Goal: Information Seeking & Learning: Find specific fact

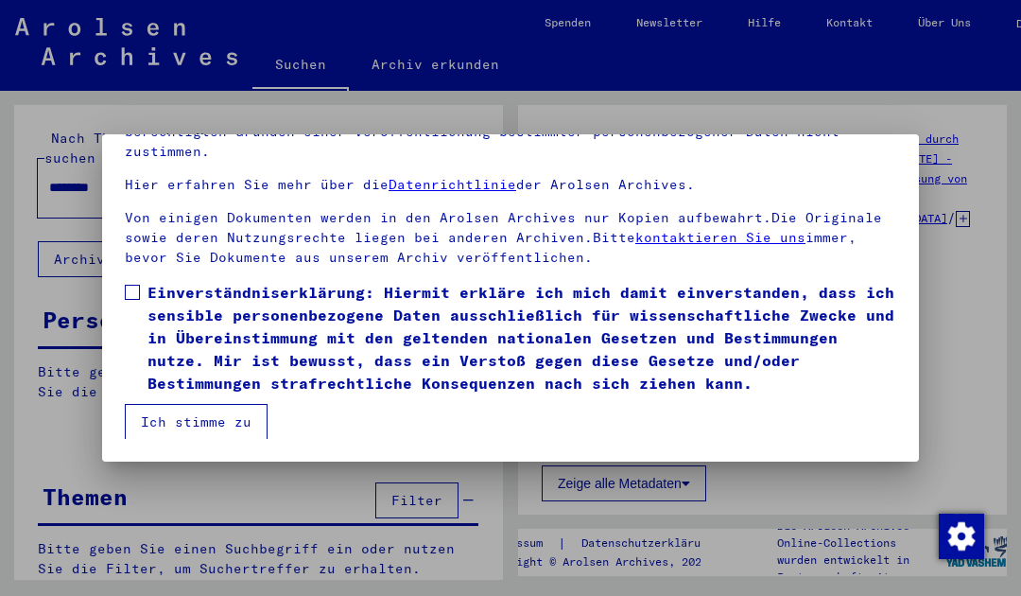
scroll to position [154, 0]
click at [137, 296] on span at bounding box center [132, 292] width 15 height 15
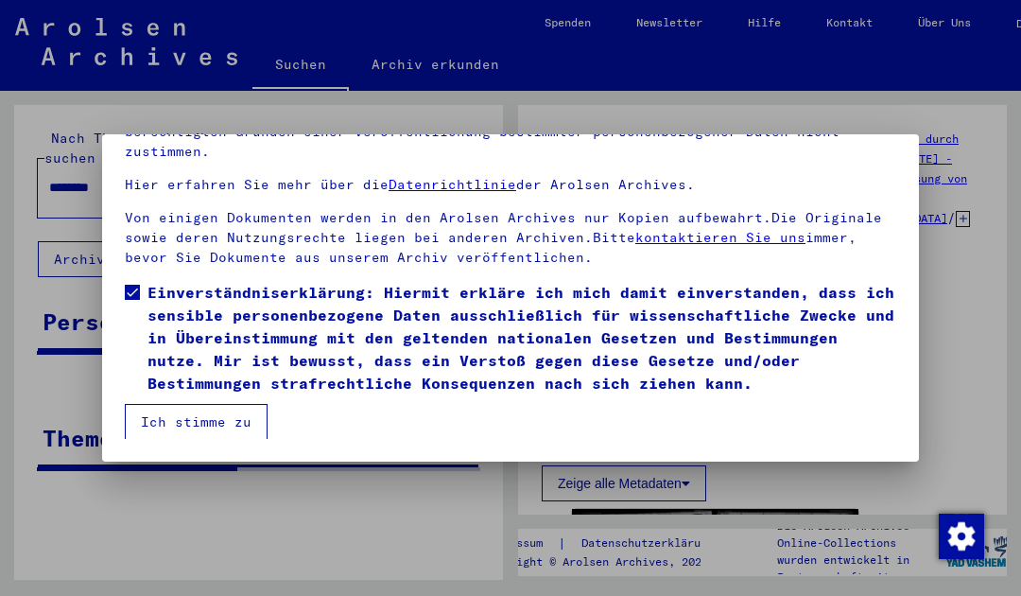
click at [233, 425] on button "Ich stimme zu" at bounding box center [196, 422] width 143 height 36
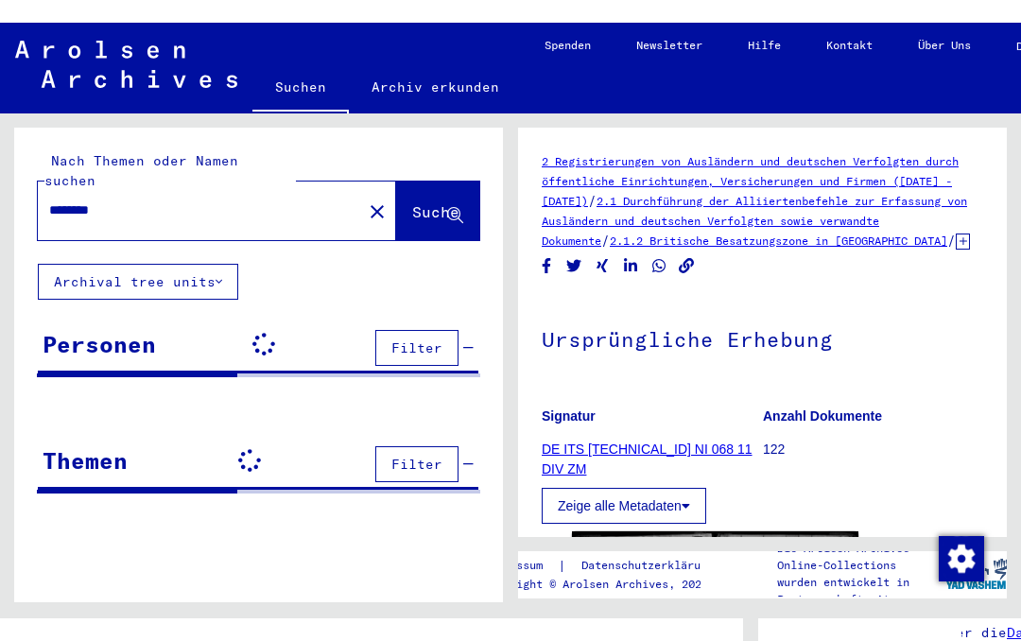
scroll to position [0, 0]
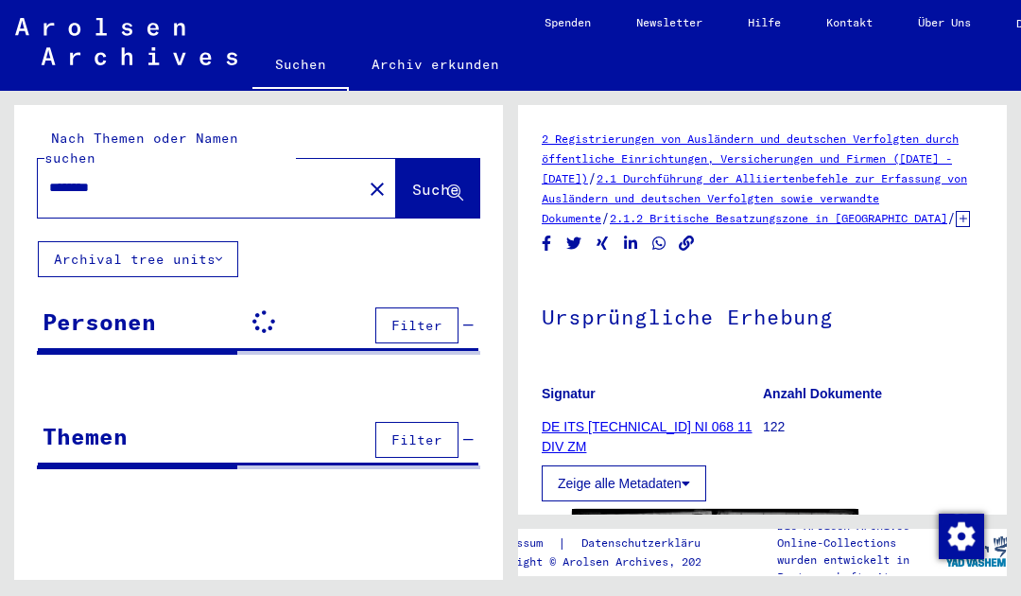
click at [366, 178] on mat-icon "close" at bounding box center [377, 189] width 23 height 23
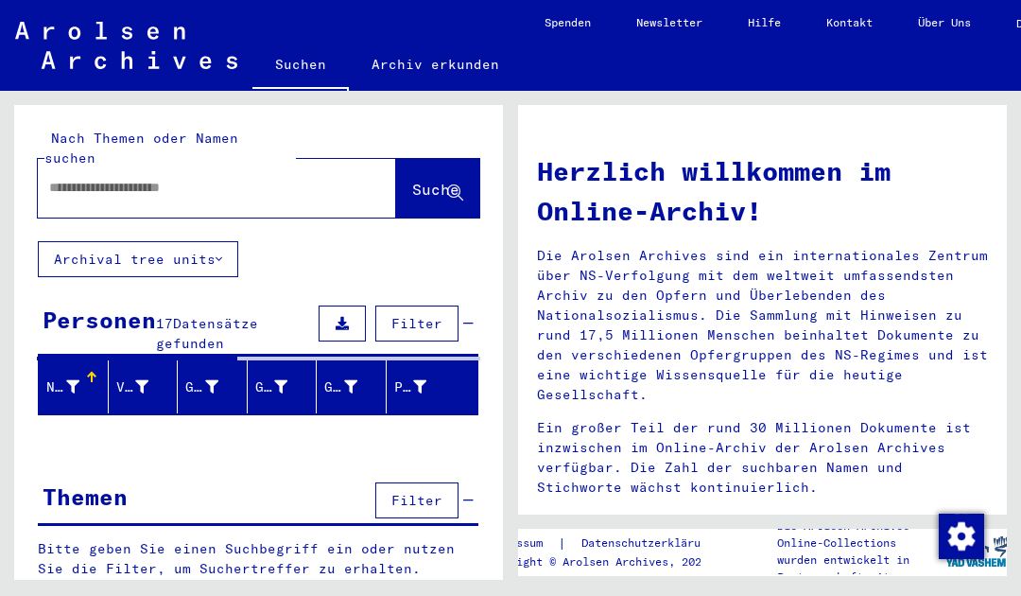
click at [259, 178] on input "text" at bounding box center [194, 188] width 290 height 20
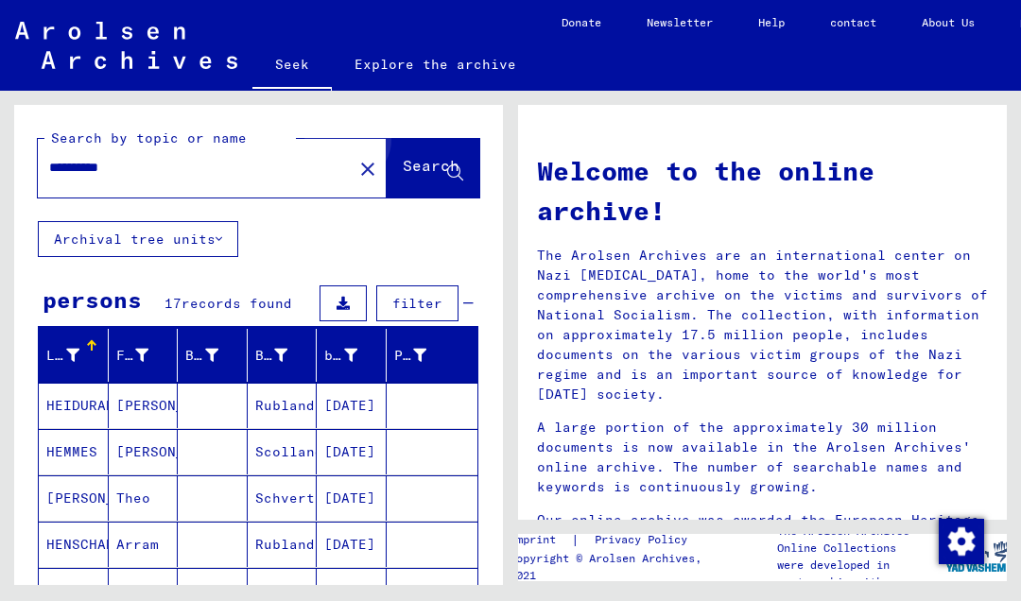
type input "**********"
click at [425, 163] on font "Search" at bounding box center [431, 165] width 57 height 19
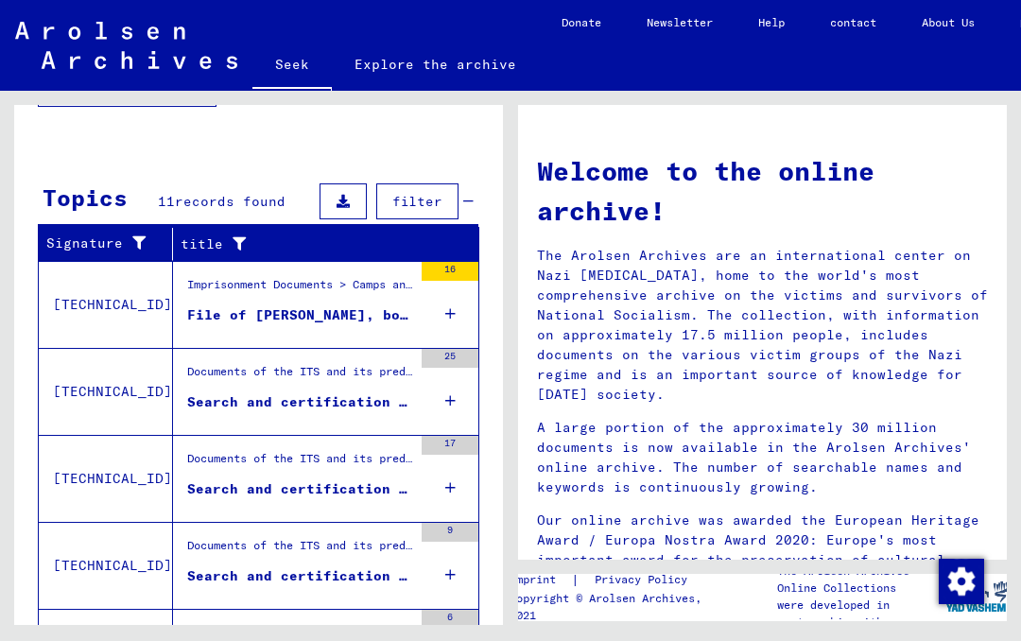
scroll to position [599, 0]
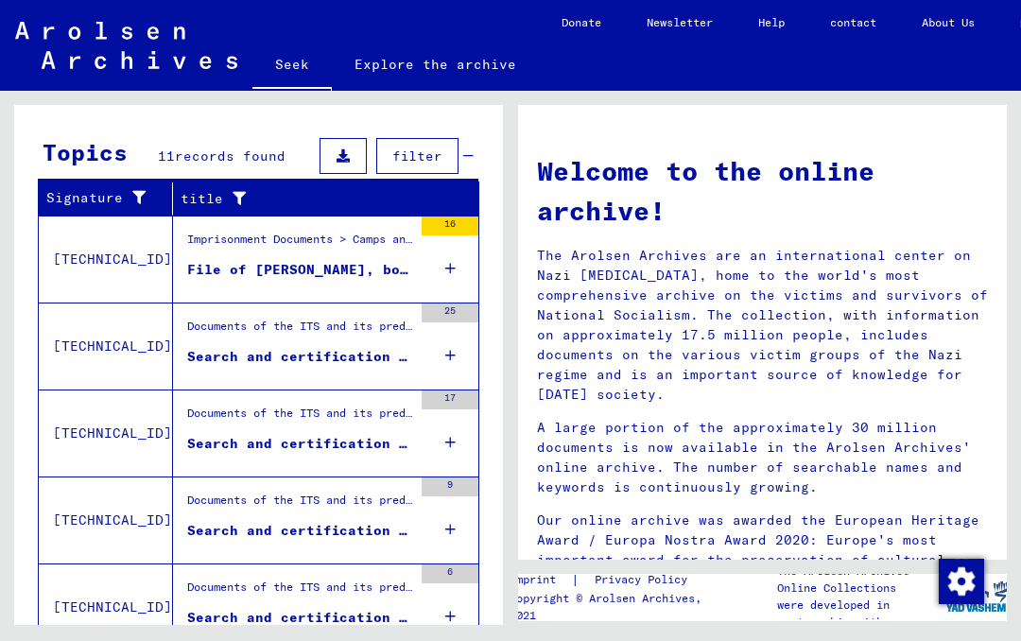
click at [441, 356] on div "25" at bounding box center [450, 345] width 57 height 85
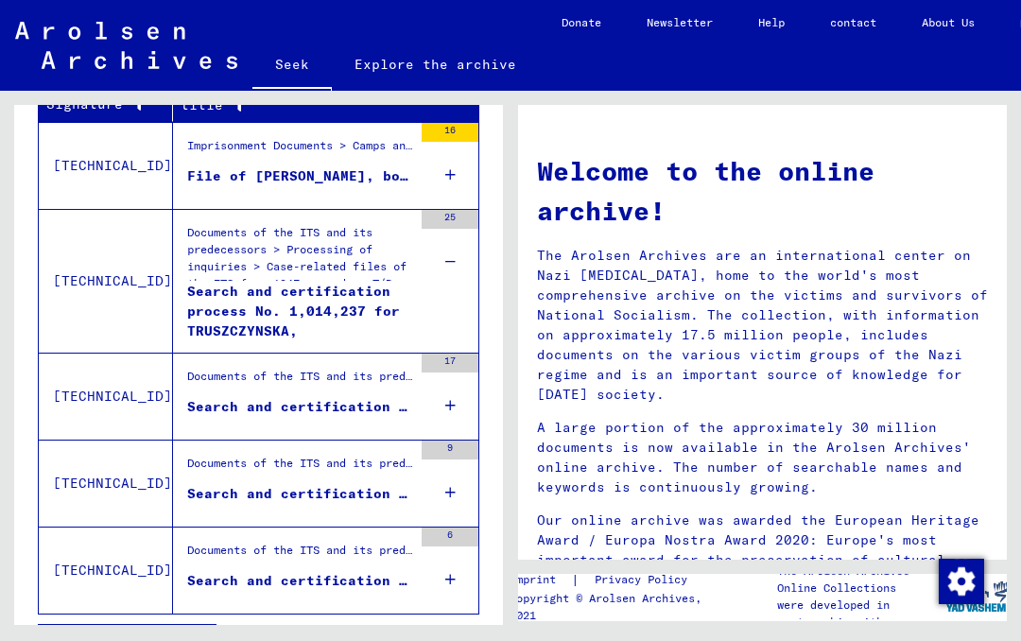
scroll to position [701, 0]
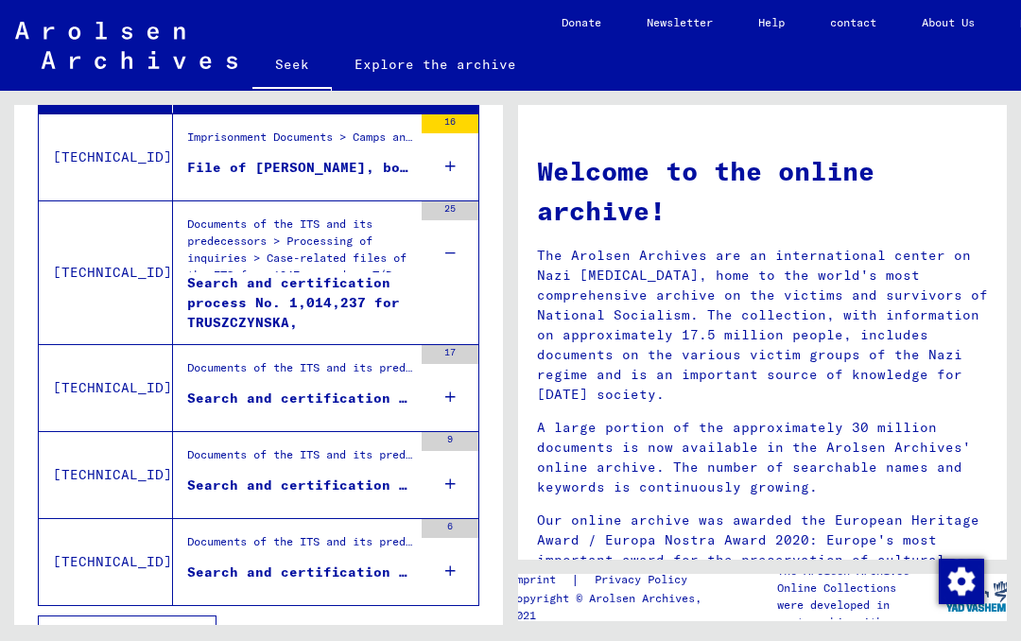
click at [446, 400] on icon at bounding box center [450, 397] width 10 height 66
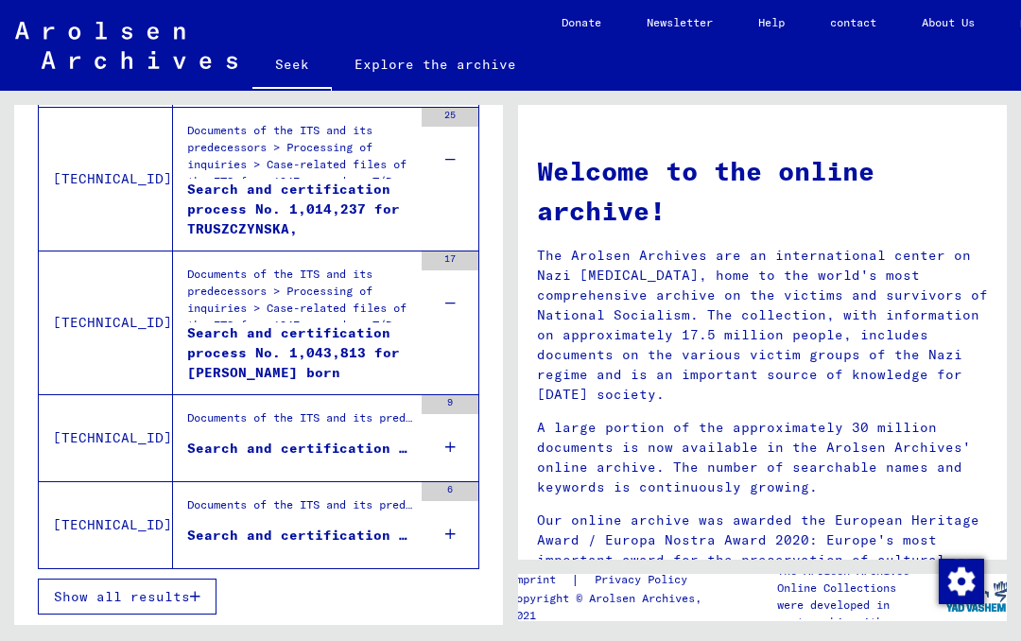
scroll to position [795, 0]
click at [442, 458] on div "9" at bounding box center [450, 437] width 57 height 85
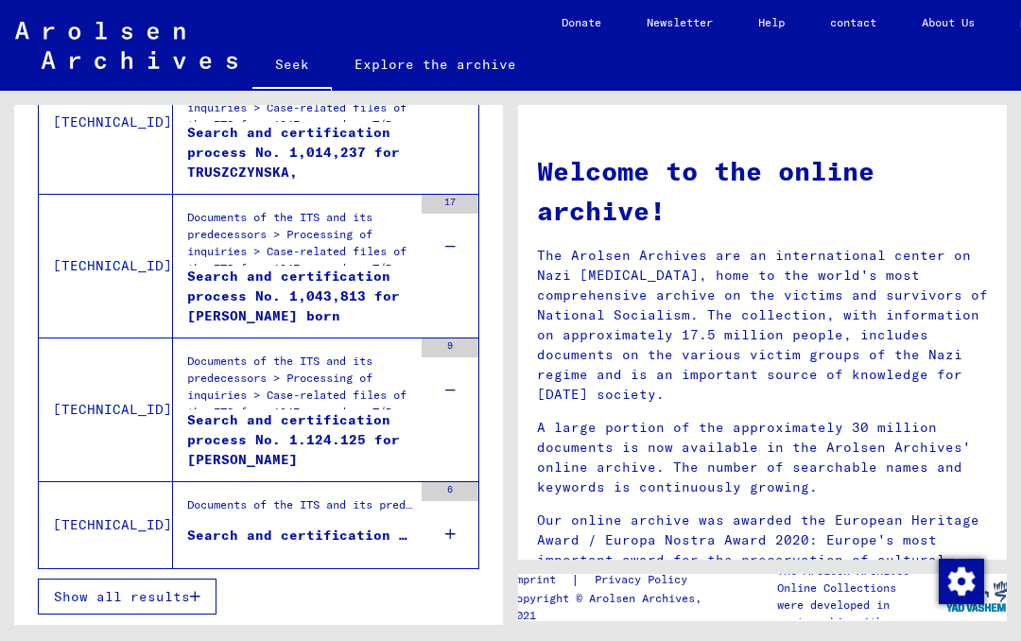
scroll to position [852, 0]
click at [453, 529] on icon at bounding box center [450, 534] width 10 height 66
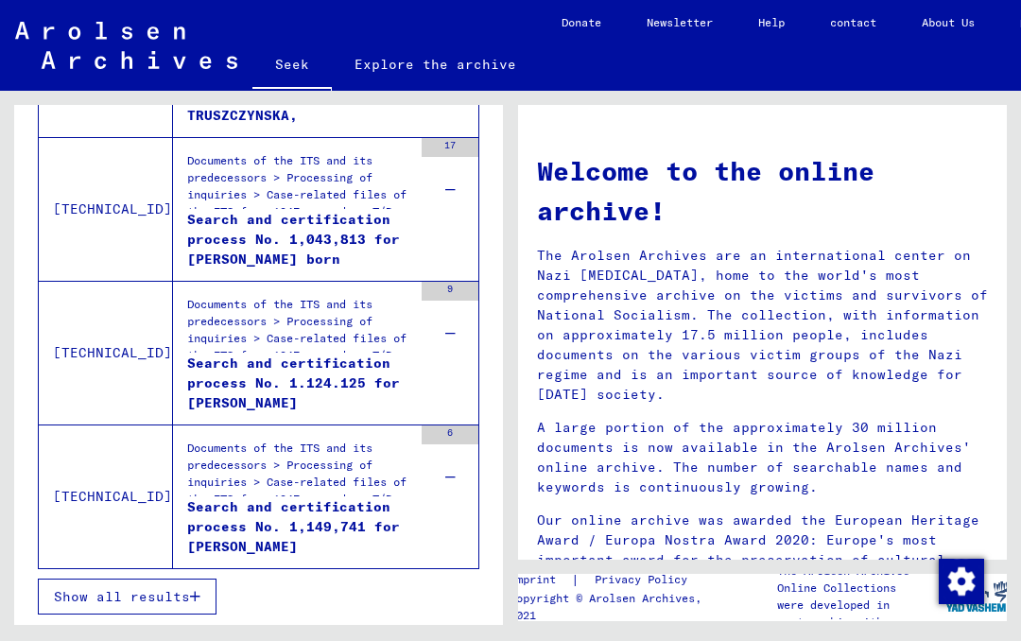
scroll to position [909, 0]
click at [163, 603] on font "Show all results" at bounding box center [122, 596] width 136 height 17
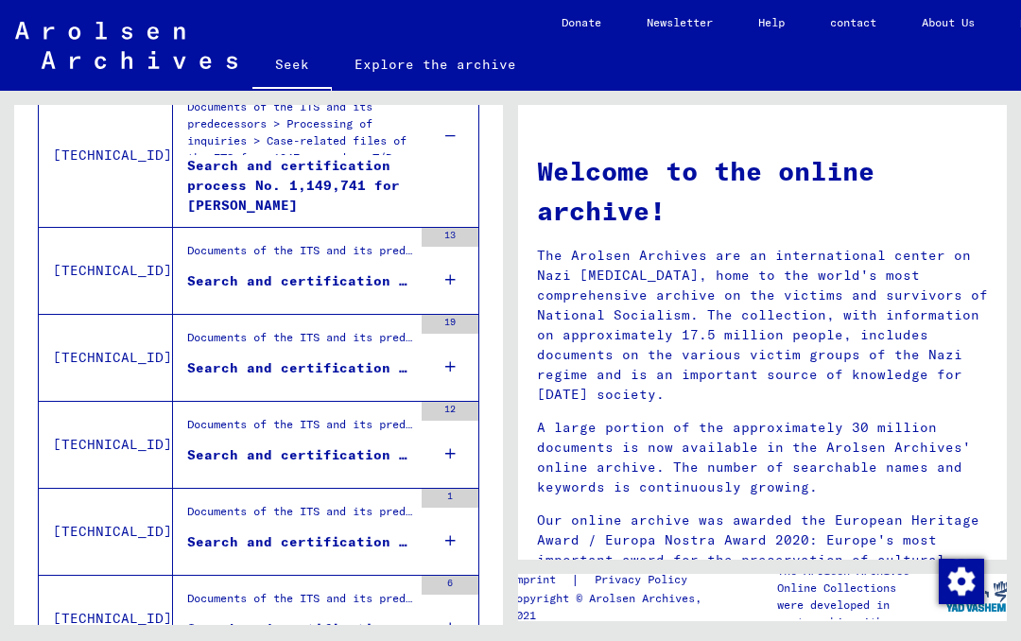
click at [442, 286] on div "13" at bounding box center [450, 270] width 57 height 85
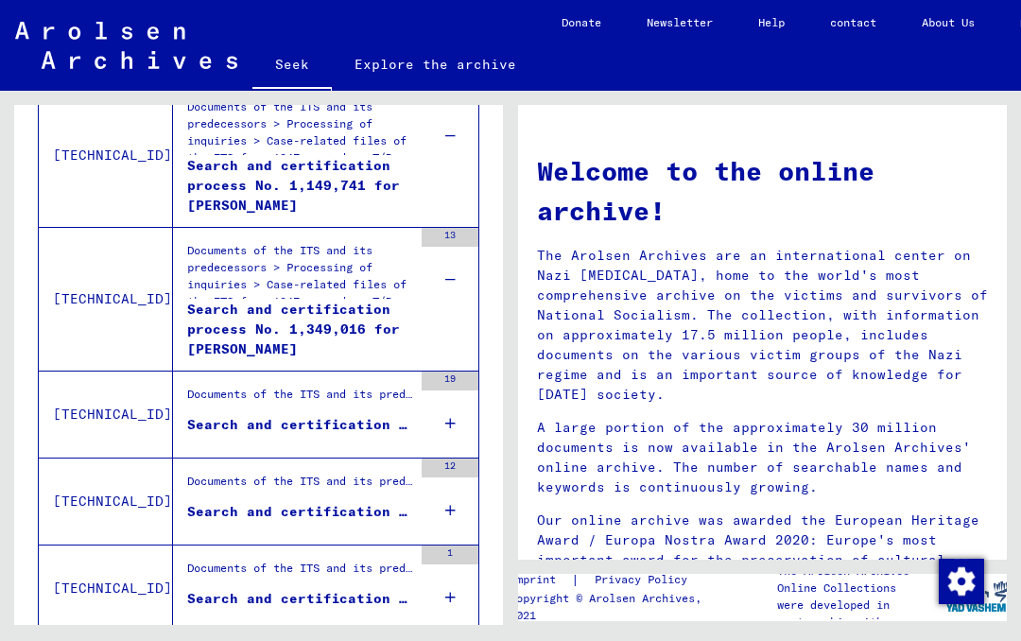
click at [446, 415] on icon at bounding box center [450, 423] width 10 height 66
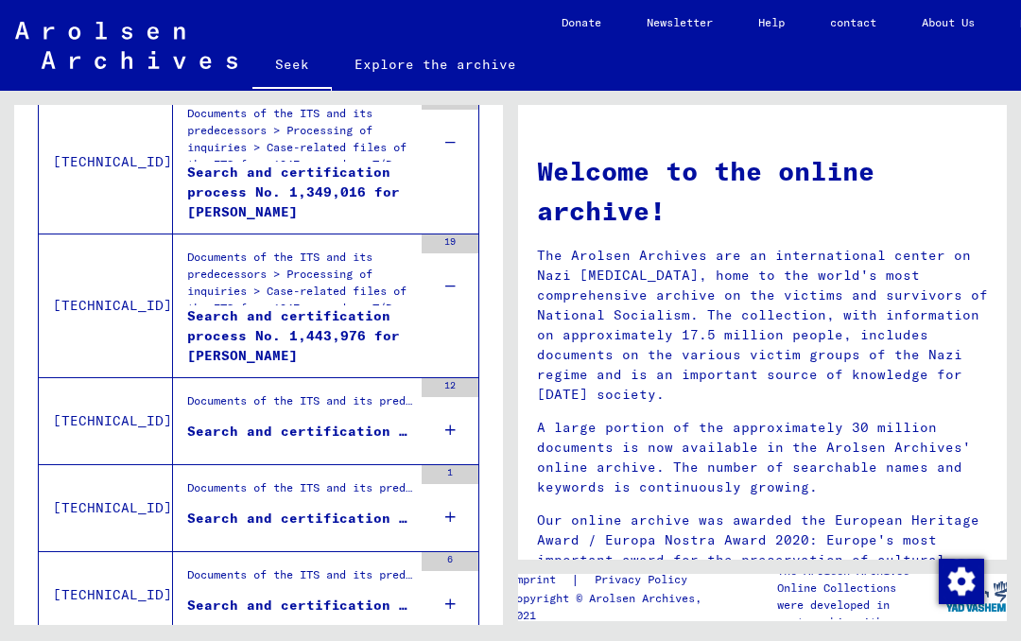
scroll to position [1047, 0]
click at [445, 428] on icon at bounding box center [450, 429] width 10 height 66
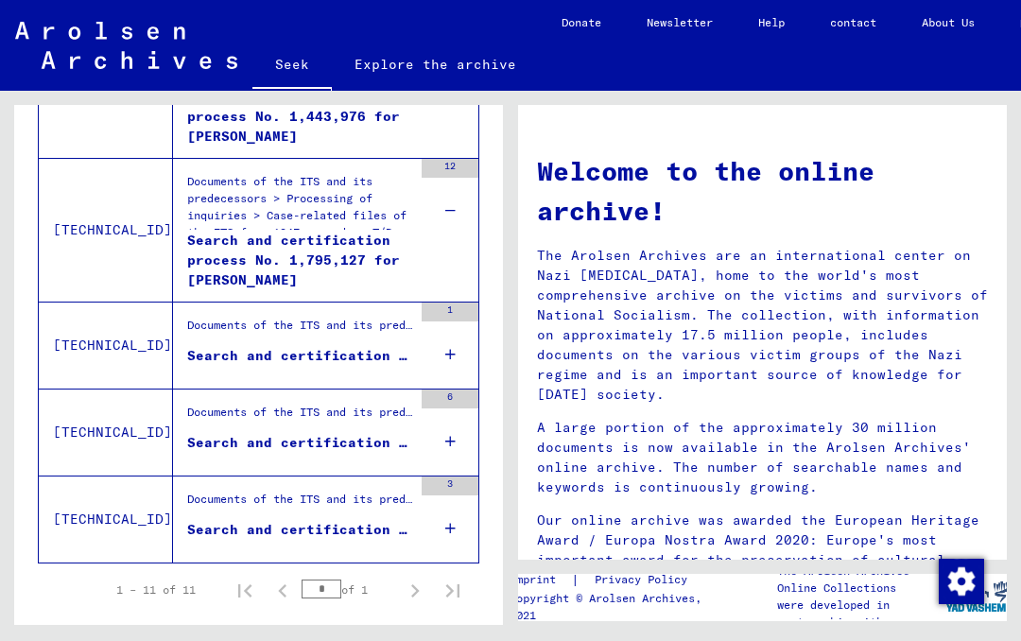
scroll to position [1269, 0]
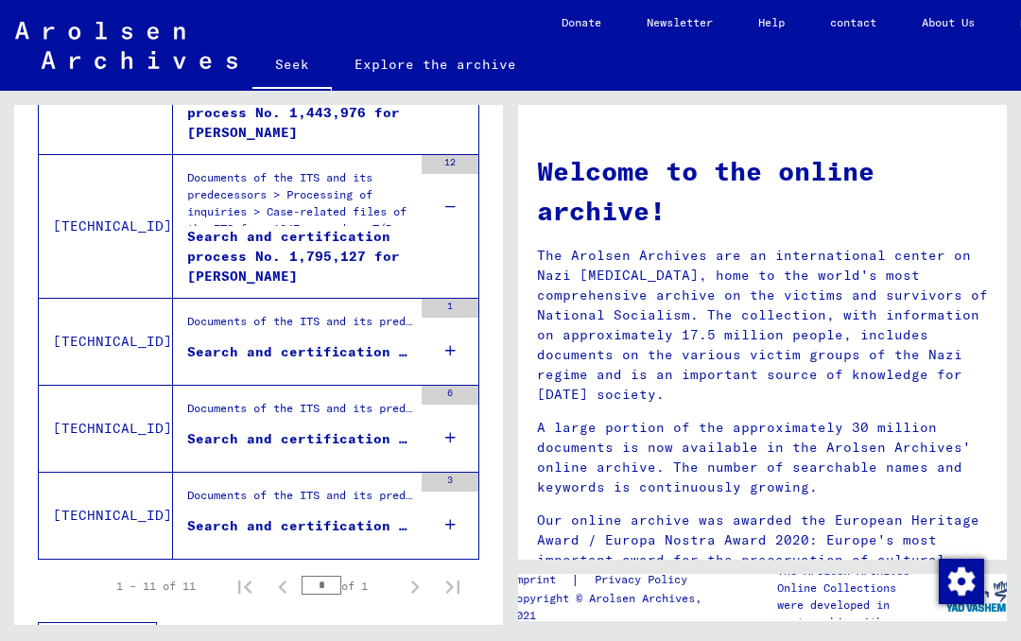
click at [449, 343] on icon at bounding box center [450, 351] width 10 height 66
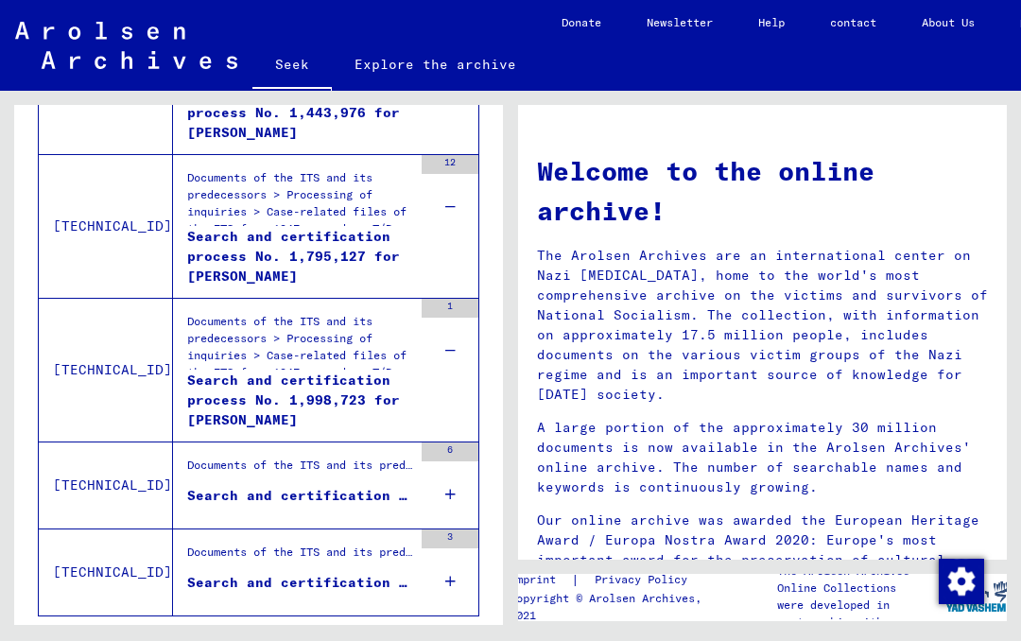
scroll to position [1363, 0]
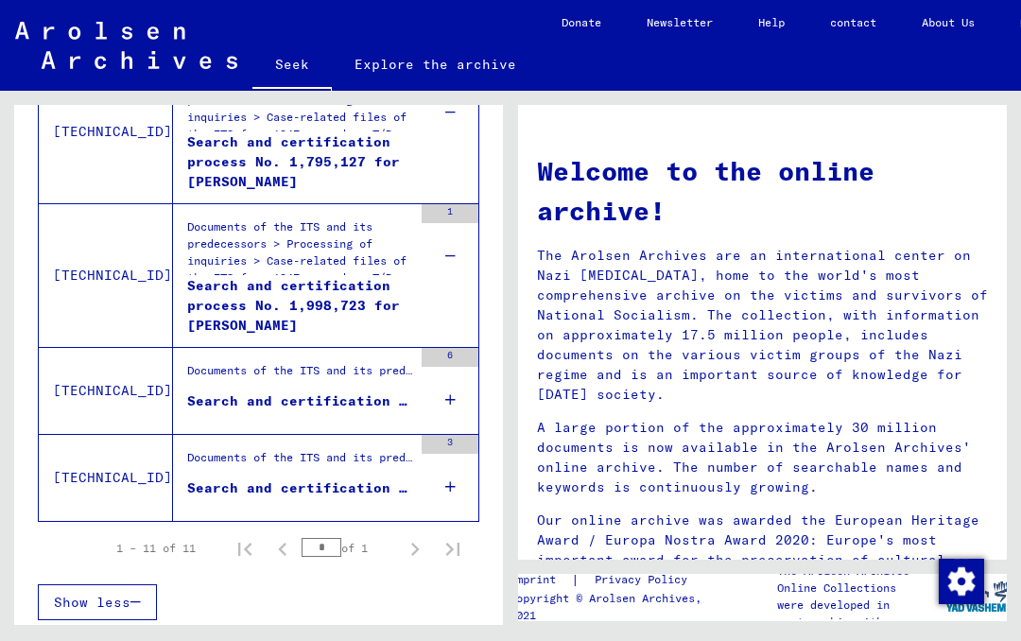
click at [446, 392] on icon at bounding box center [450, 400] width 10 height 66
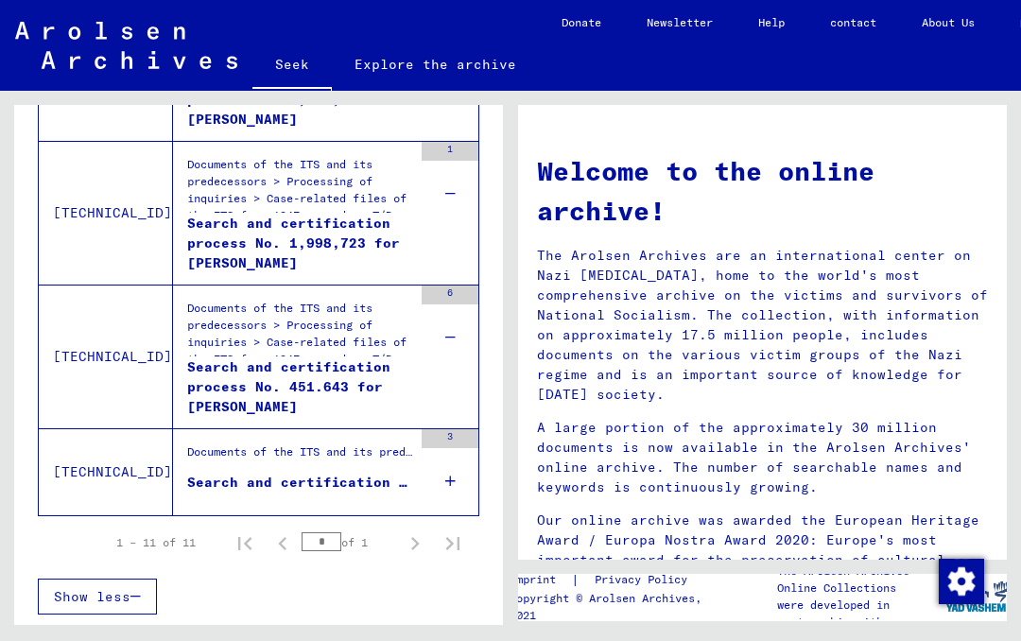
scroll to position [1426, 0]
click at [447, 489] on icon at bounding box center [450, 481] width 10 height 66
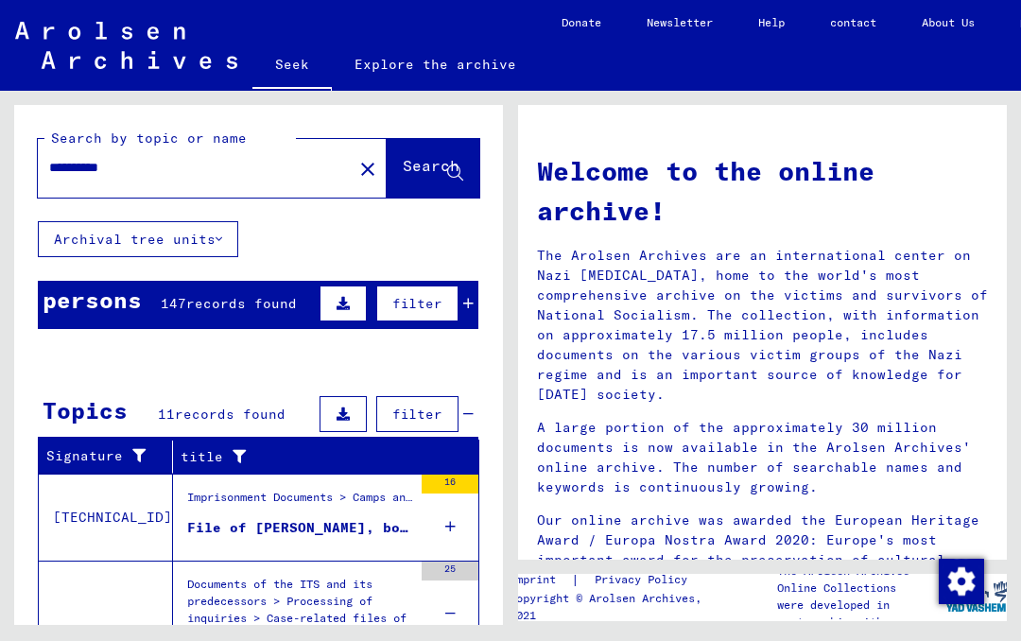
scroll to position [0, 0]
click at [255, 303] on font "records found" at bounding box center [241, 303] width 111 height 17
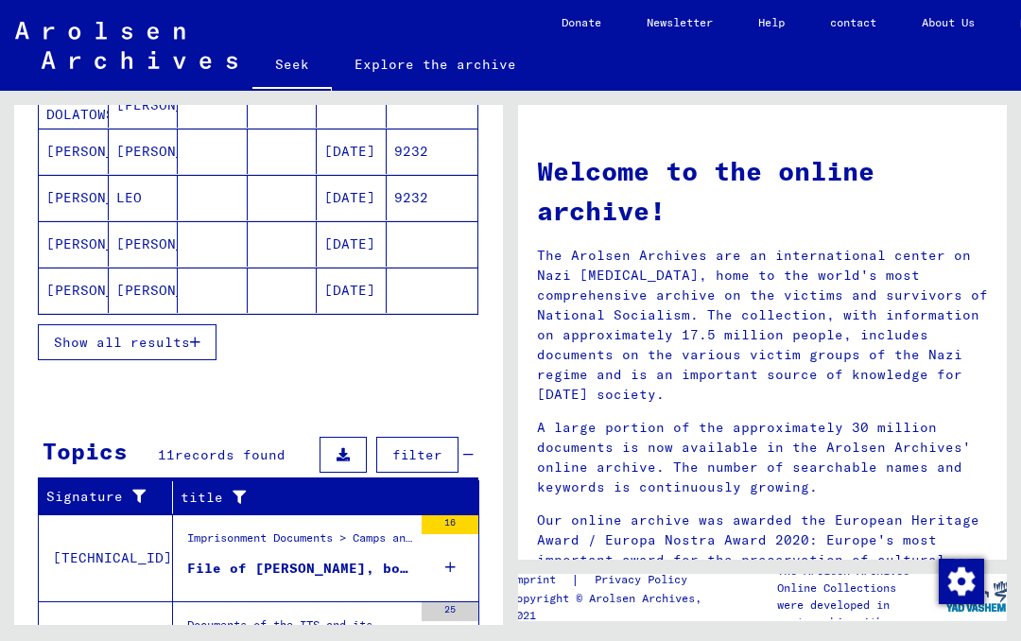
scroll to position [303, 0]
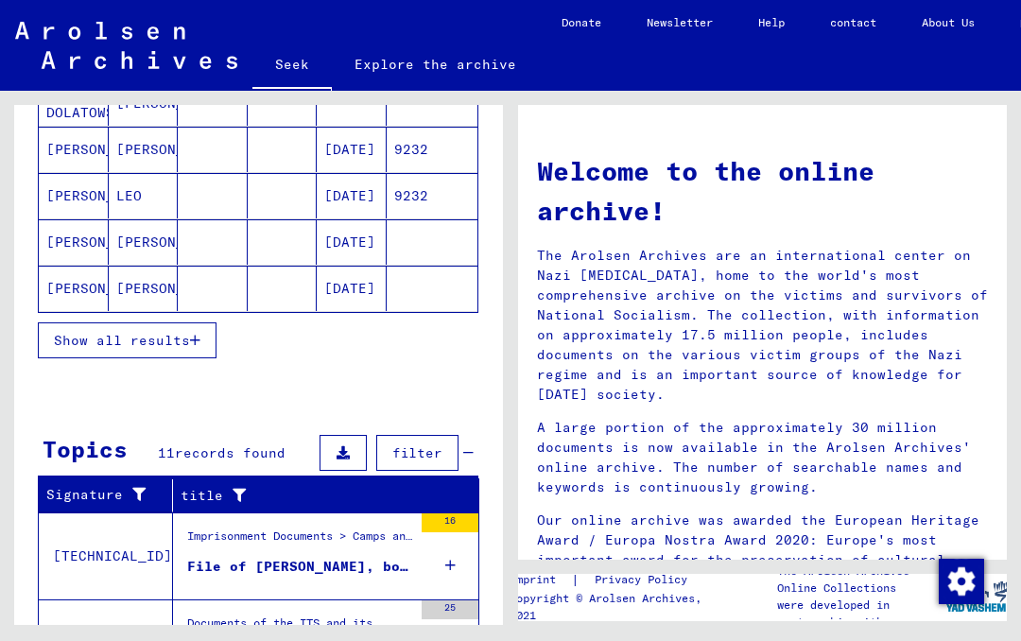
click at [182, 337] on font "Show all results" at bounding box center [122, 340] width 136 height 17
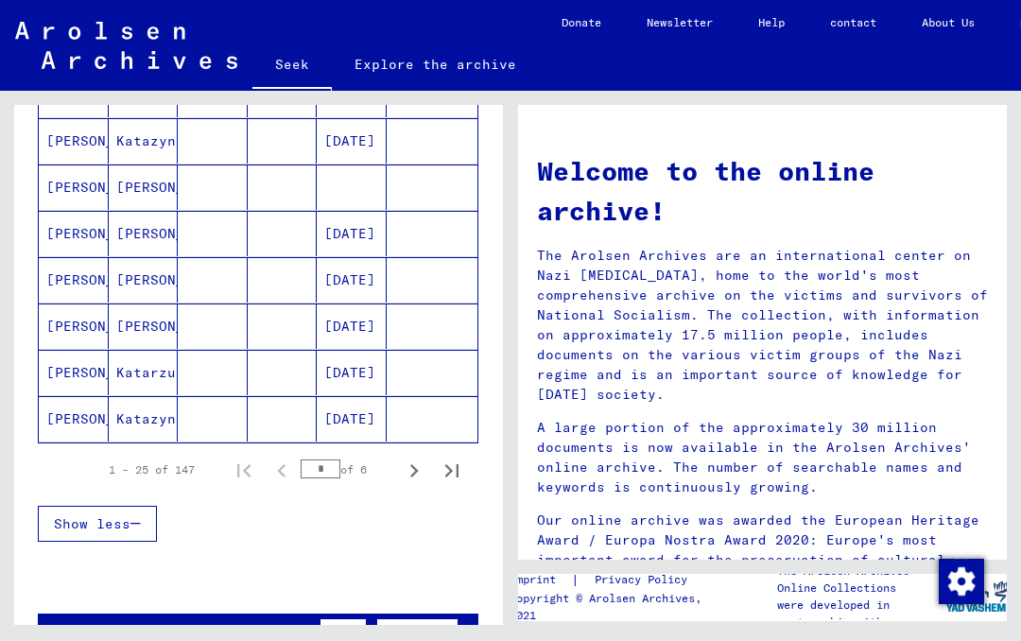
scroll to position [1117, 0]
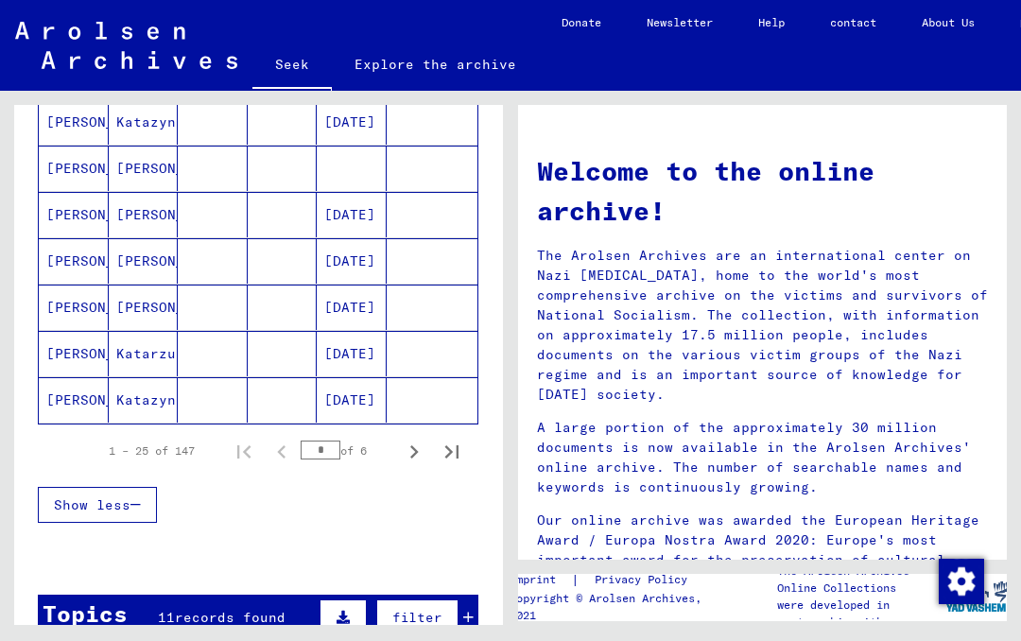
click at [422, 448] on icon "Next page" at bounding box center [414, 452] width 26 height 26
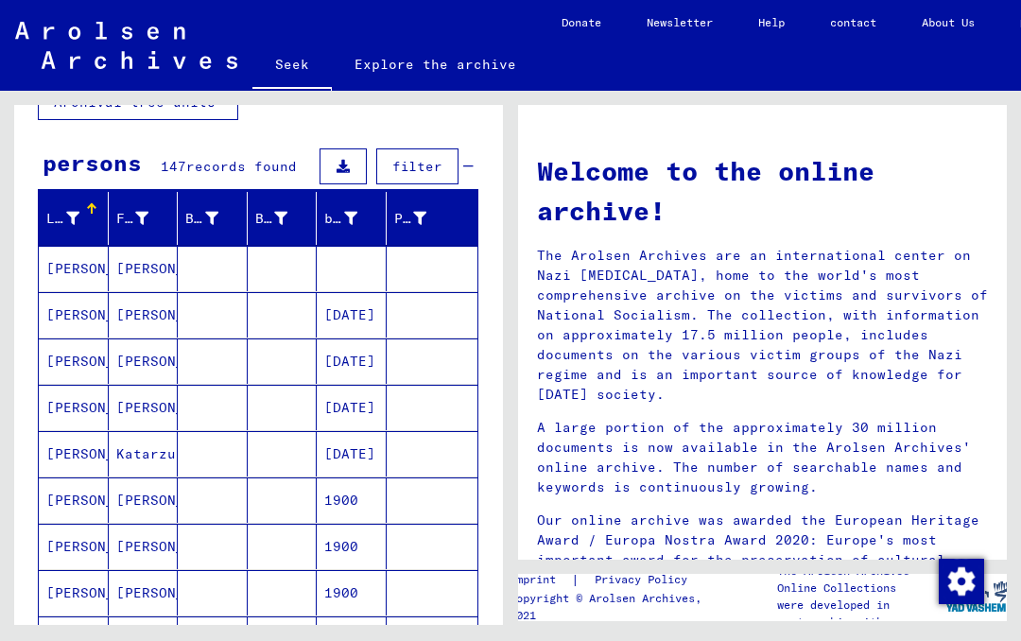
scroll to position [134, 0]
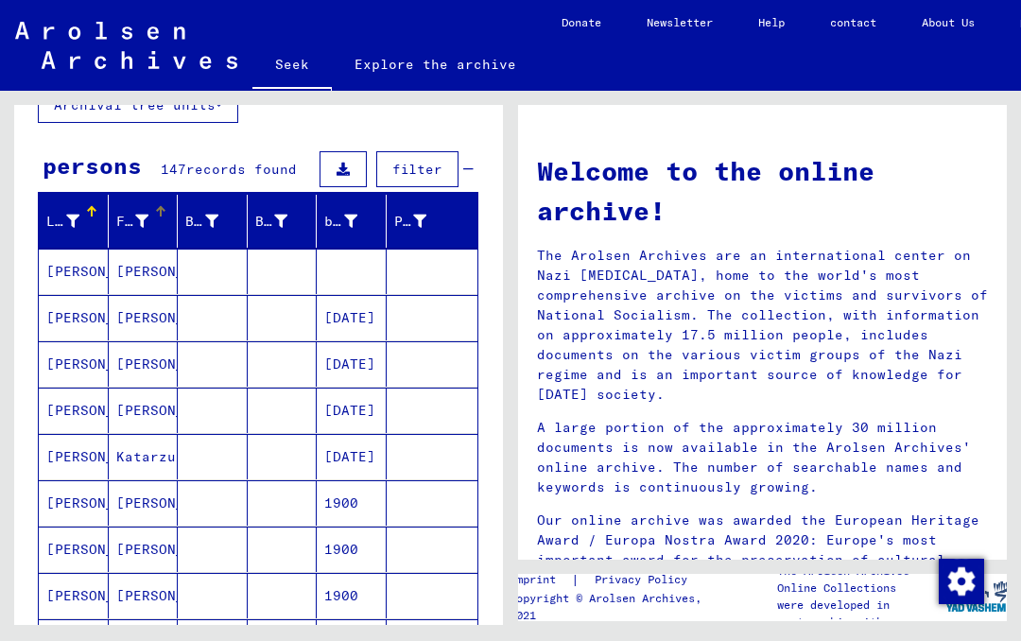
click at [111, 247] on mat-header-cell "First name" at bounding box center [144, 221] width 70 height 53
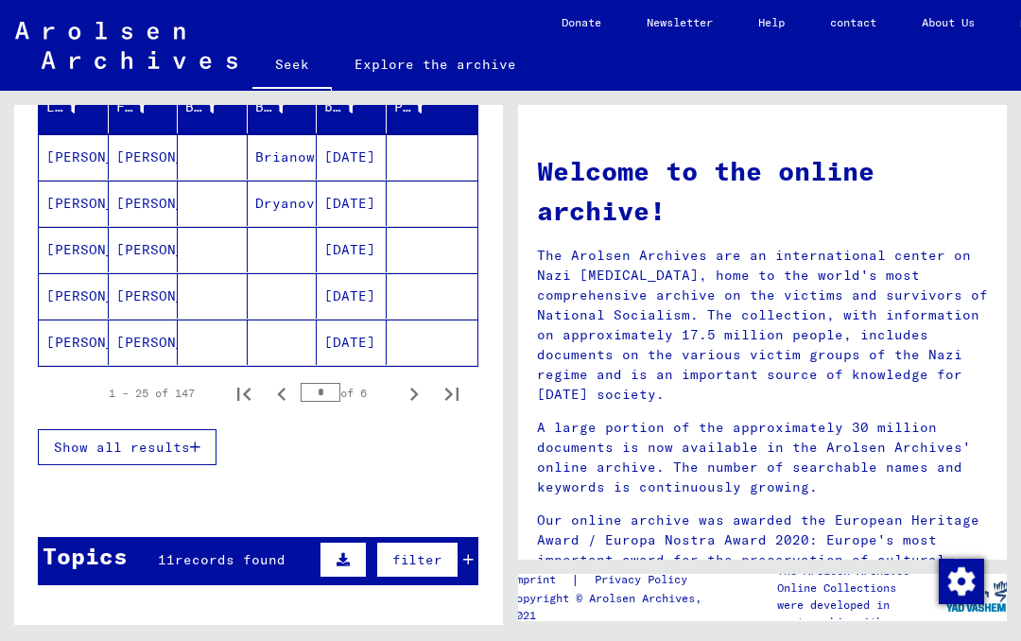
scroll to position [250, 0]
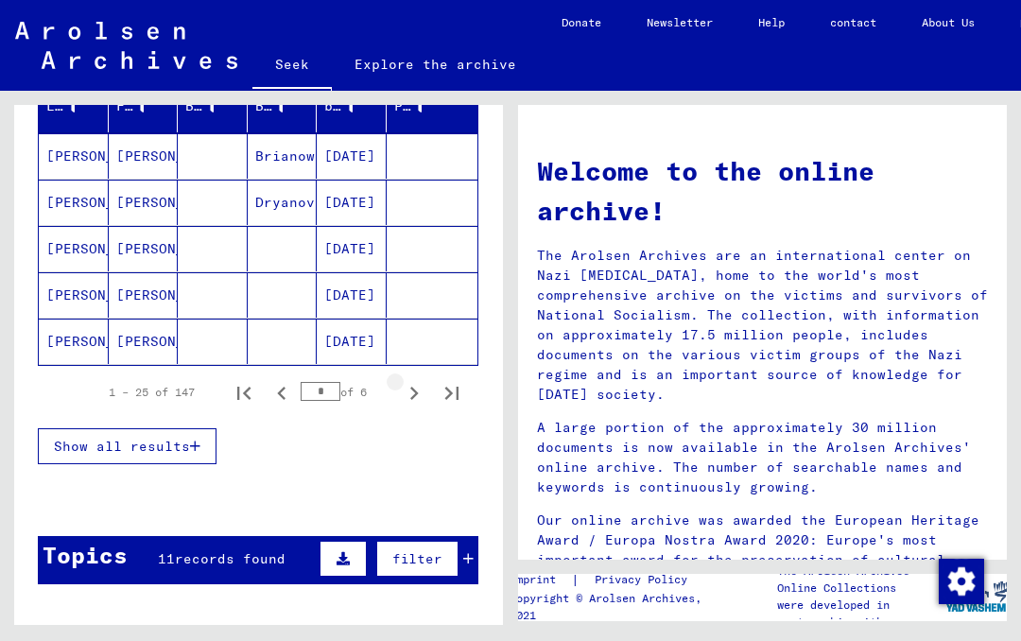
click at [420, 393] on icon "Next page" at bounding box center [414, 393] width 26 height 26
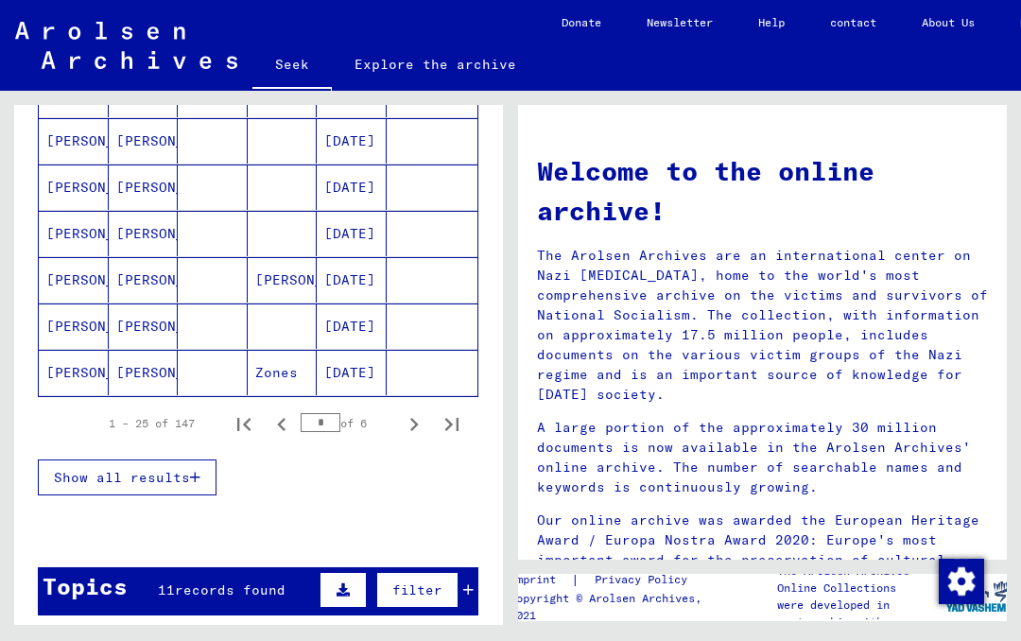
scroll to position [1147, 0]
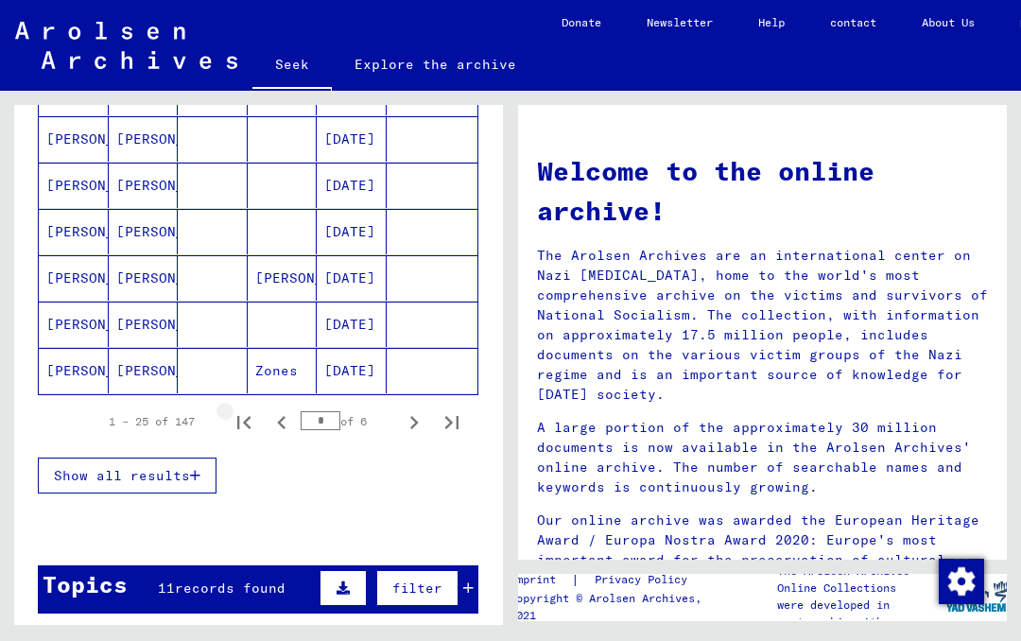
click at [252, 425] on icon "First page" at bounding box center [244, 422] width 26 height 26
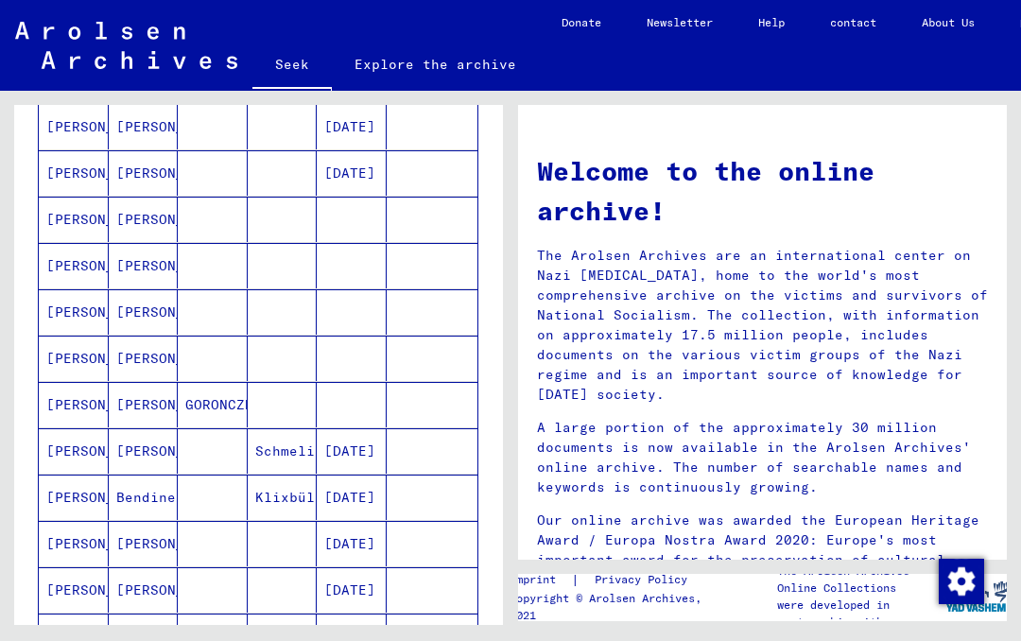
scroll to position [463, 0]
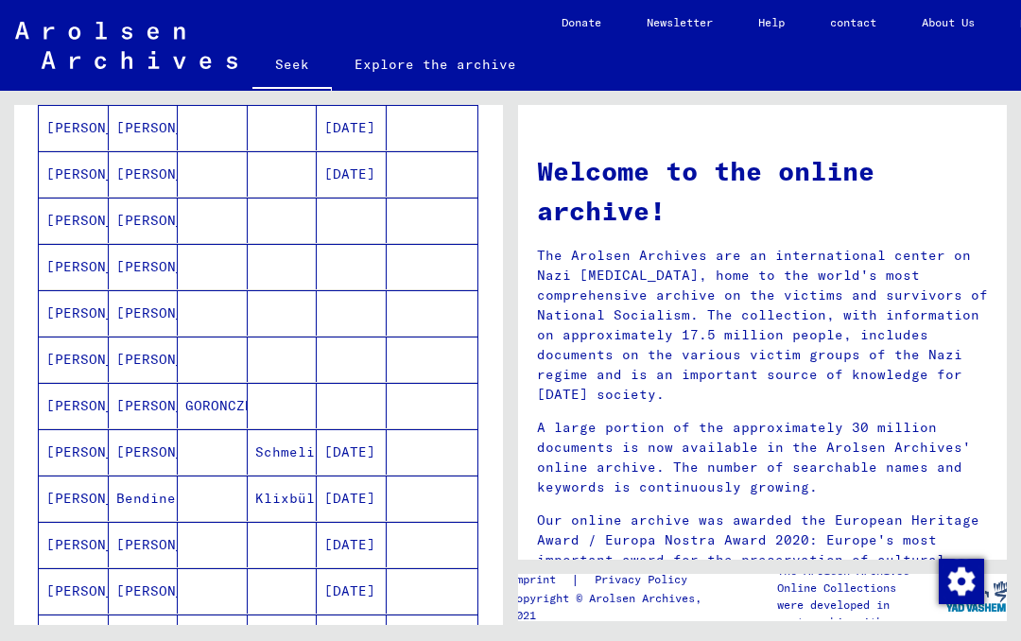
click at [413, 229] on mat-cell at bounding box center [433, 220] width 92 height 45
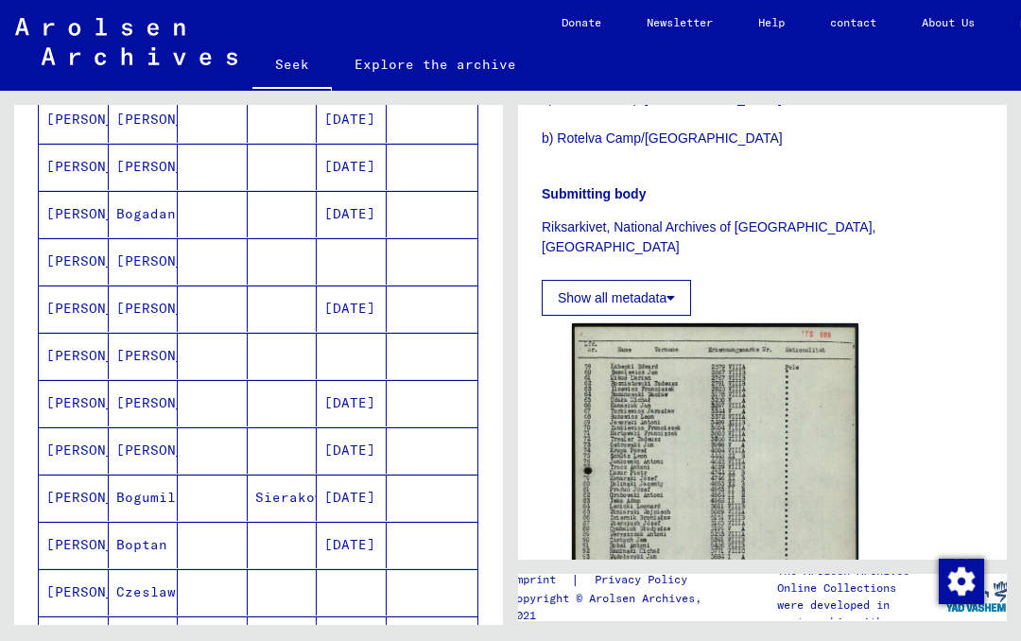
scroll to position [900, 0]
click at [414, 220] on mat-cell at bounding box center [433, 215] width 92 height 46
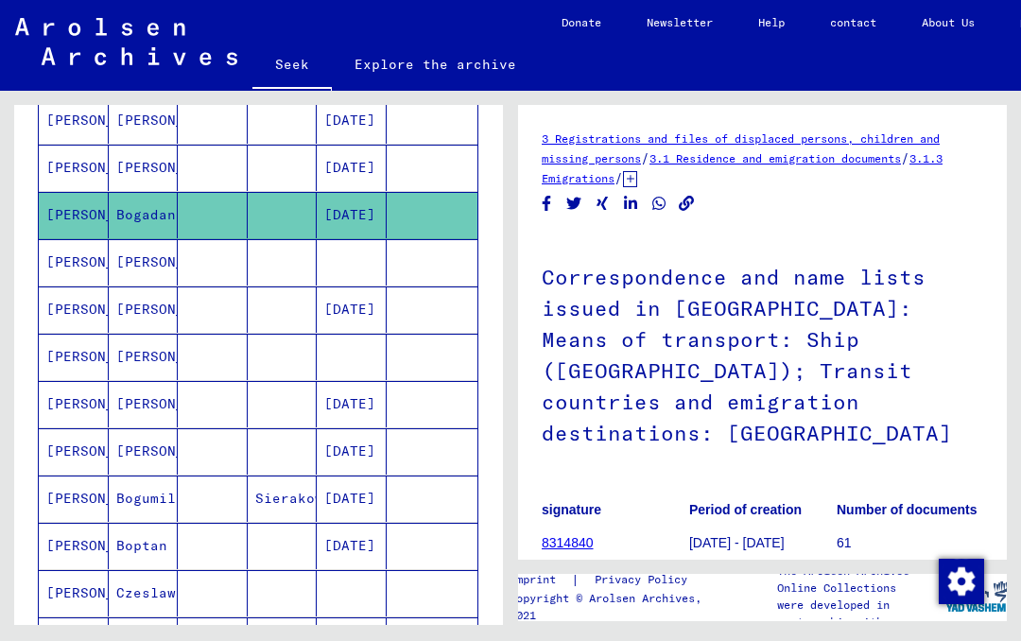
click at [429, 268] on mat-cell at bounding box center [433, 262] width 92 height 46
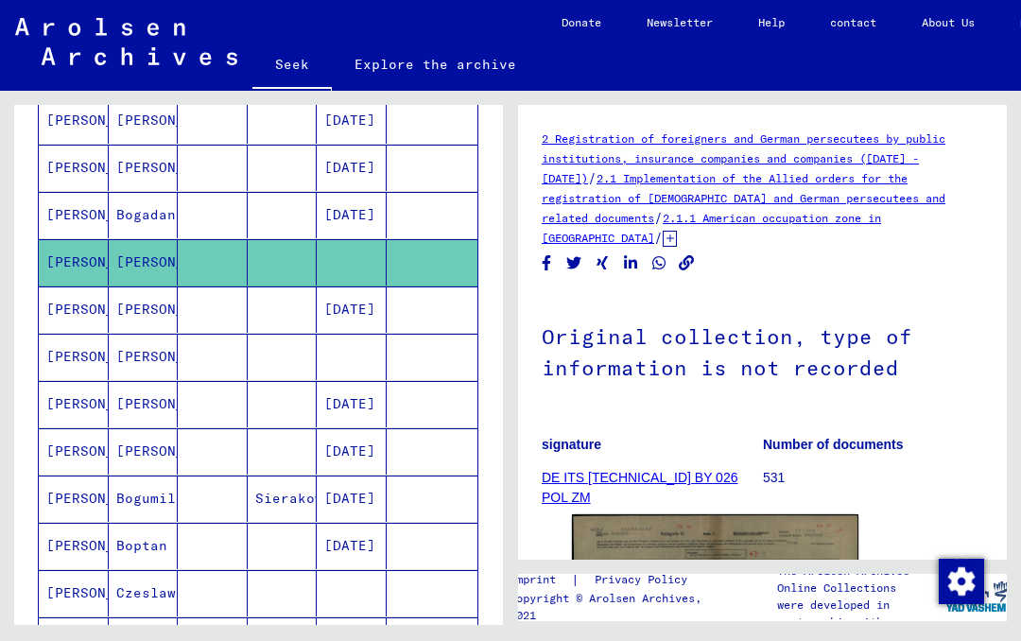
click at [442, 318] on mat-cell at bounding box center [433, 309] width 92 height 46
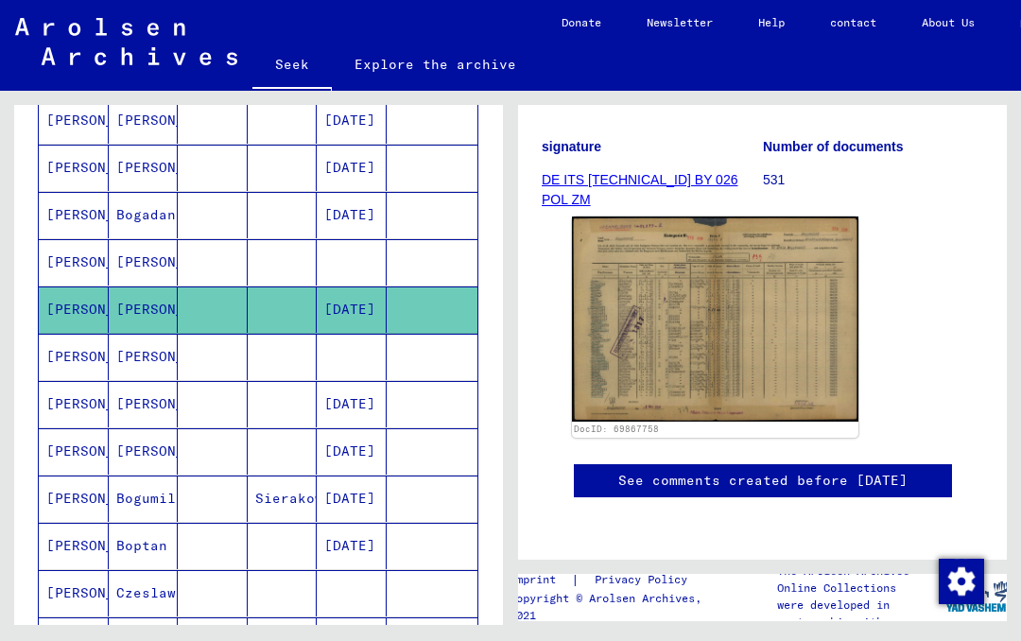
scroll to position [449, 0]
click at [736, 216] on img at bounding box center [715, 318] width 286 height 205
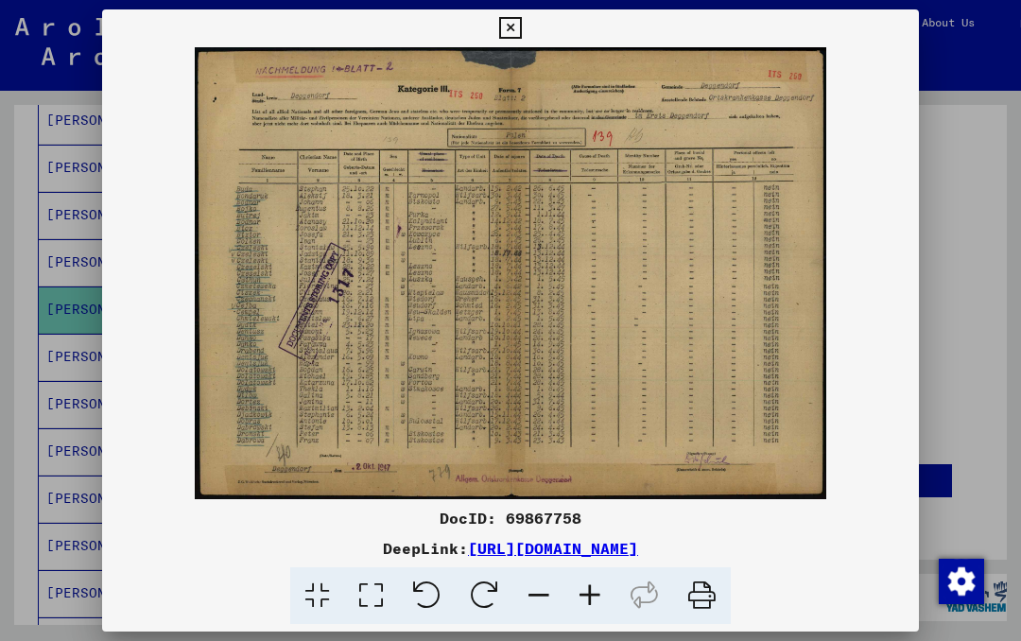
click at [521, 38] on icon at bounding box center [510, 28] width 22 height 23
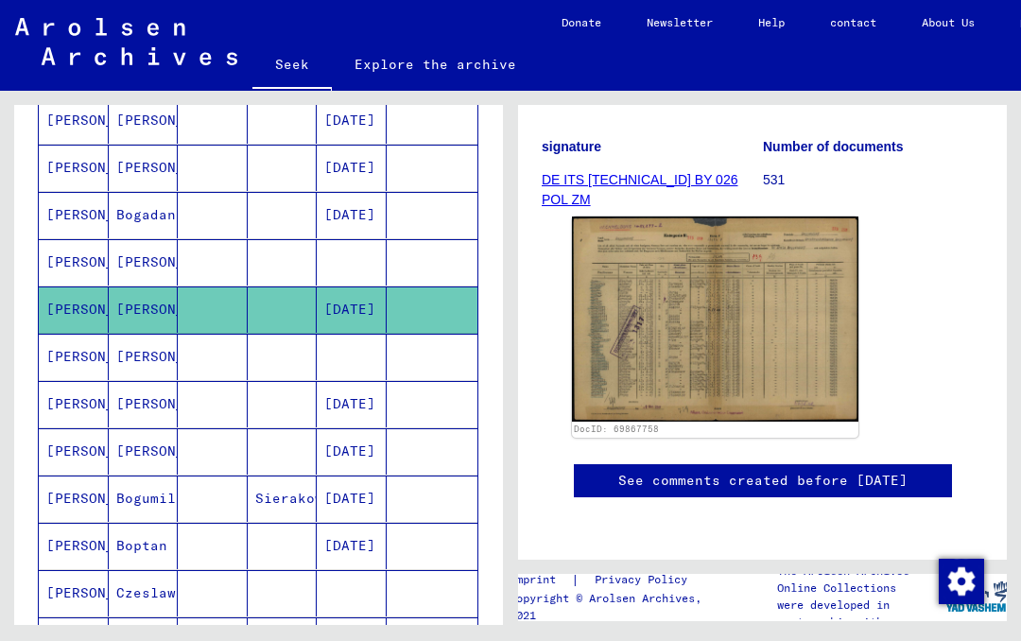
click at [423, 363] on mat-cell at bounding box center [433, 357] width 92 height 46
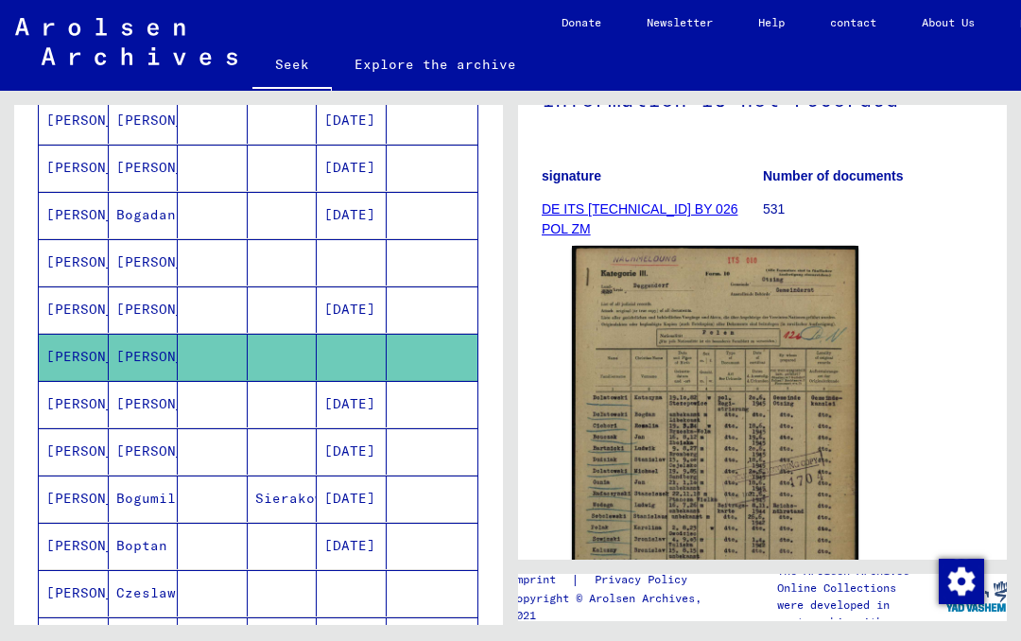
scroll to position [324, 0]
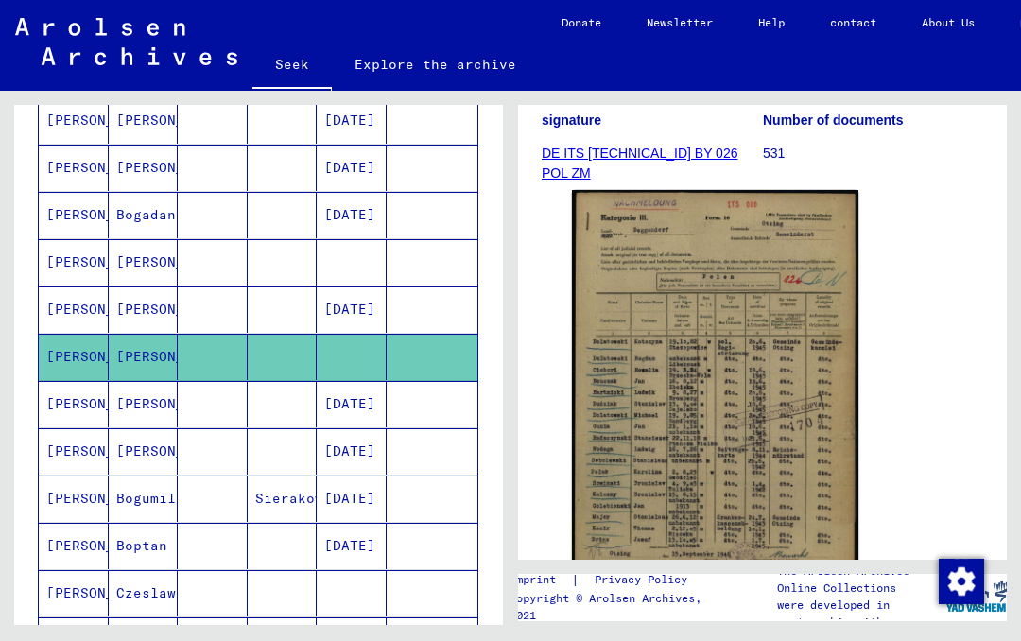
click at [397, 420] on mat-cell at bounding box center [433, 404] width 92 height 46
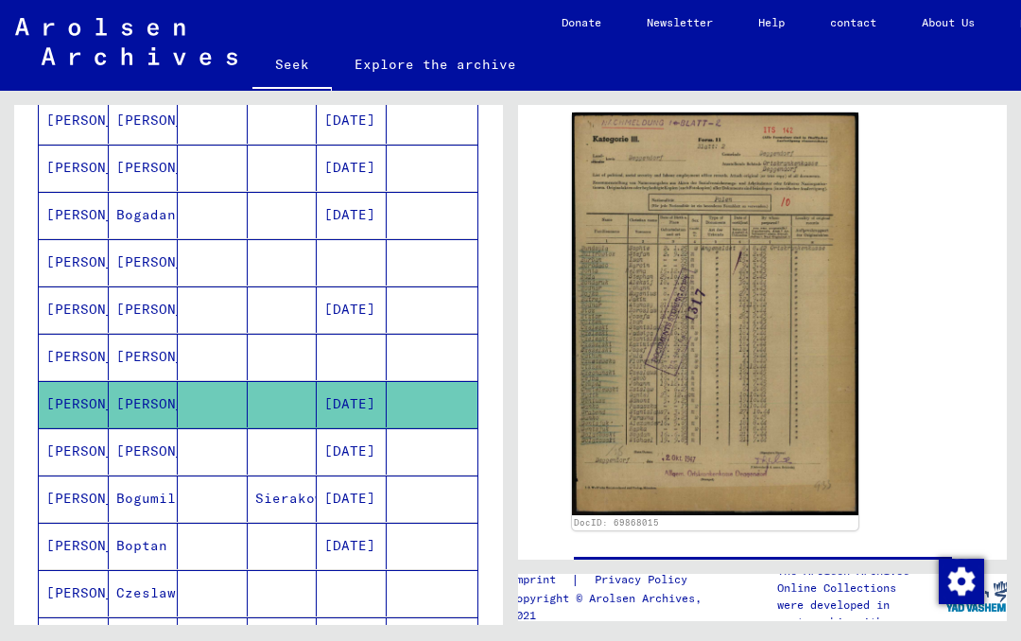
scroll to position [405, 0]
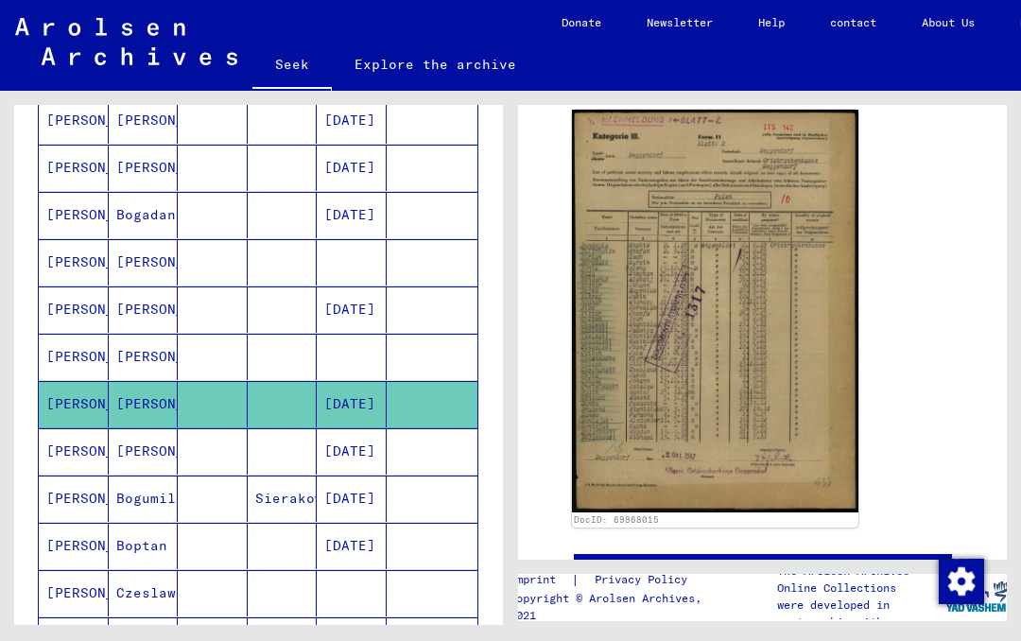
click at [360, 453] on font "[DATE]" at bounding box center [349, 450] width 51 height 17
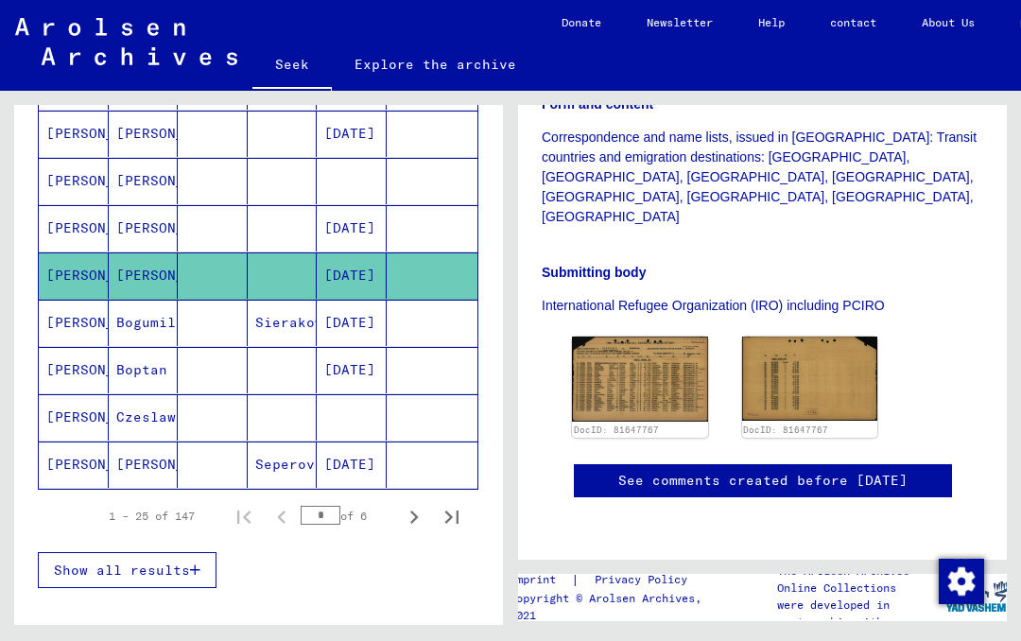
click at [422, 370] on mat-cell at bounding box center [433, 370] width 92 height 46
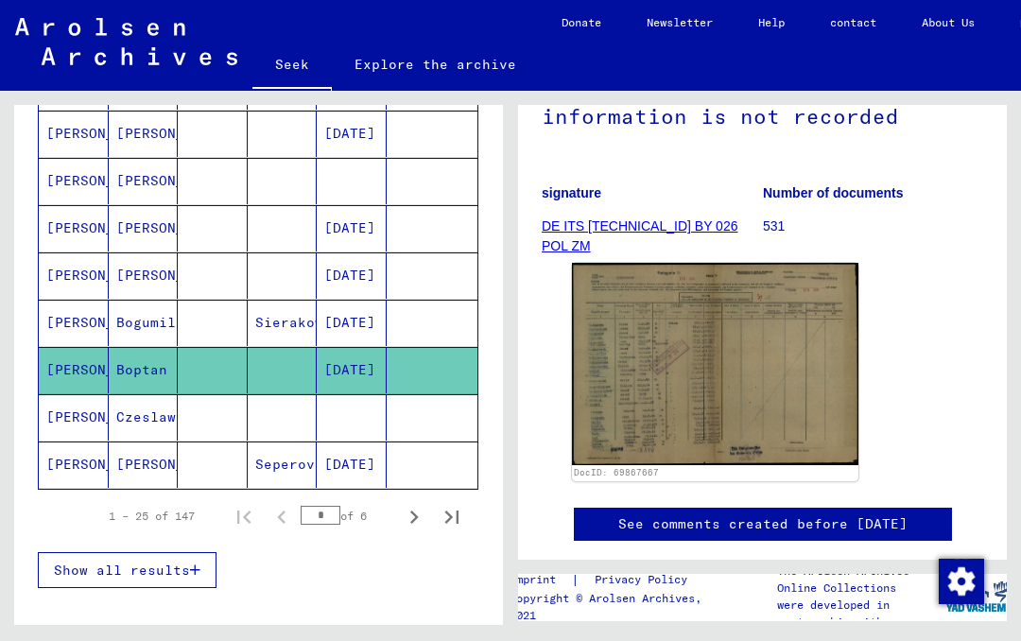
click at [773, 330] on img at bounding box center [715, 364] width 286 height 202
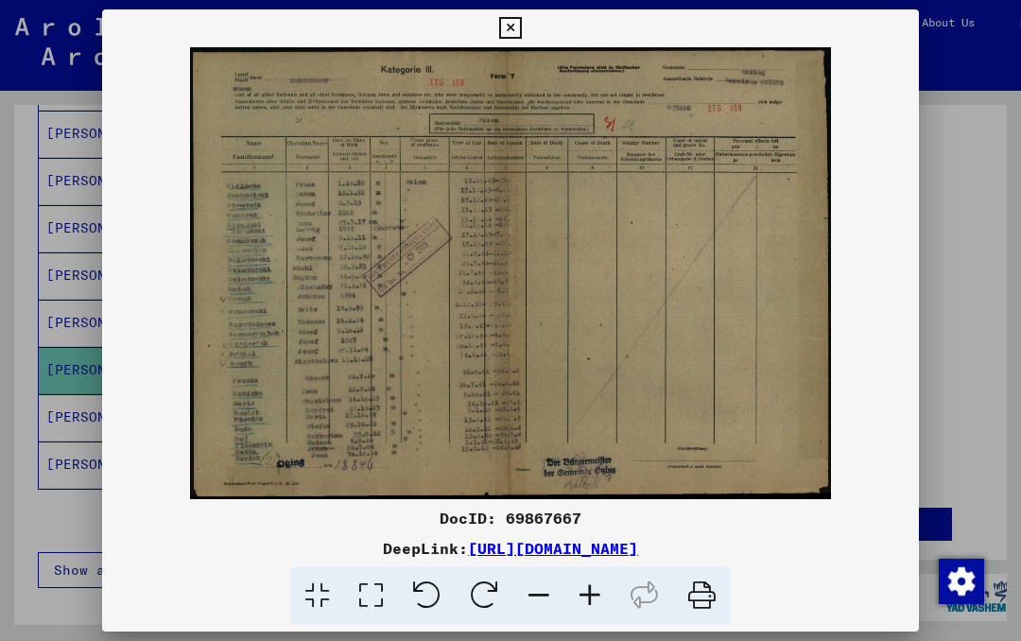
click at [521, 30] on icon at bounding box center [510, 28] width 22 height 23
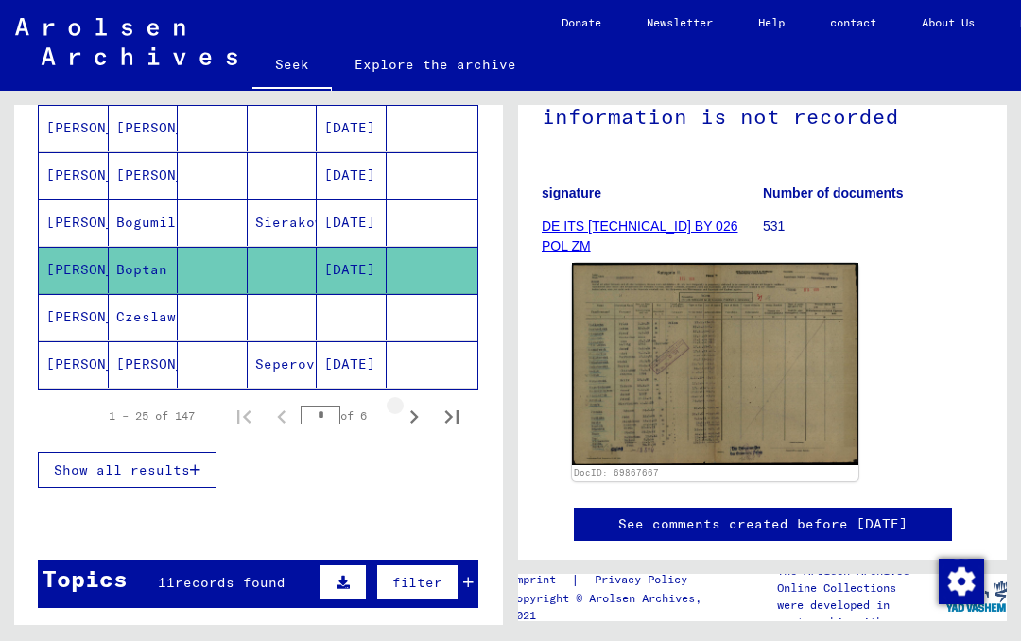
click at [421, 418] on icon "Next page" at bounding box center [414, 417] width 26 height 26
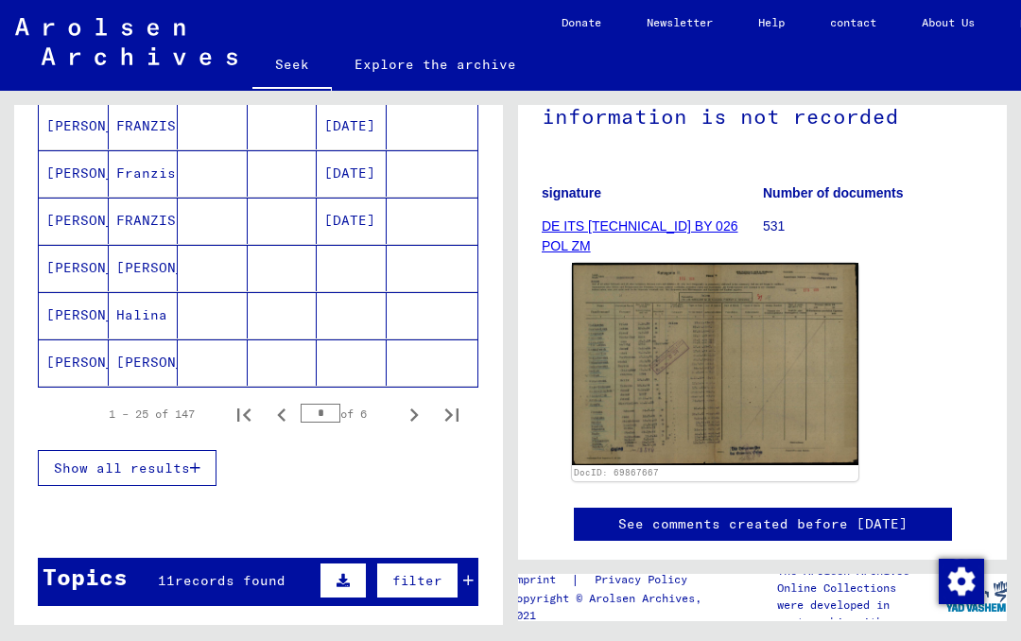
scroll to position [1188, 0]
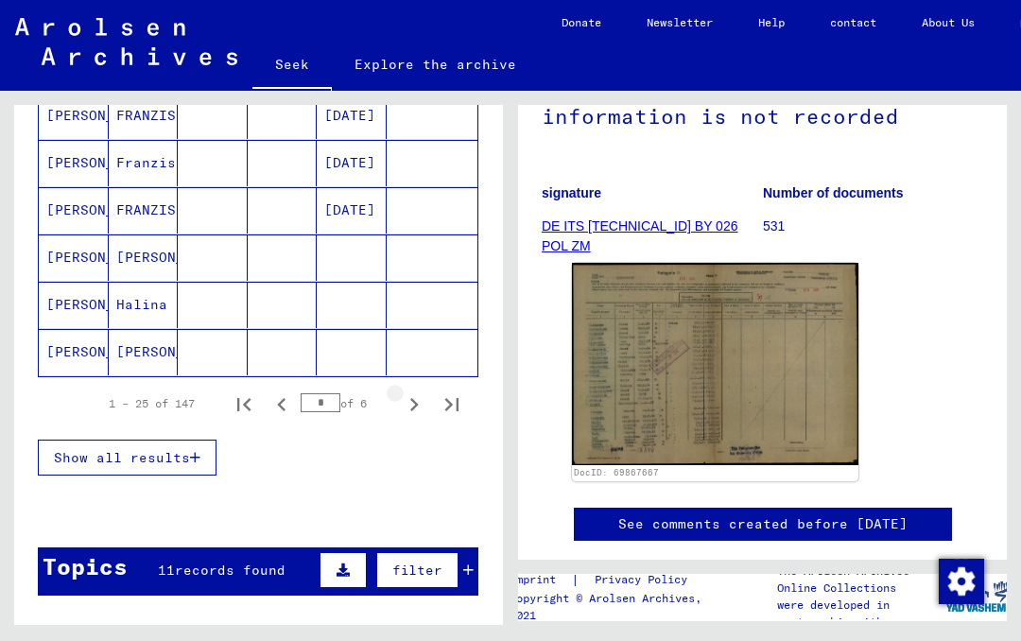
click at [421, 407] on icon "Next page" at bounding box center [414, 404] width 26 height 26
click at [421, 408] on icon "Next page" at bounding box center [414, 404] width 26 height 26
click at [420, 402] on icon "Next page" at bounding box center [414, 404] width 26 height 26
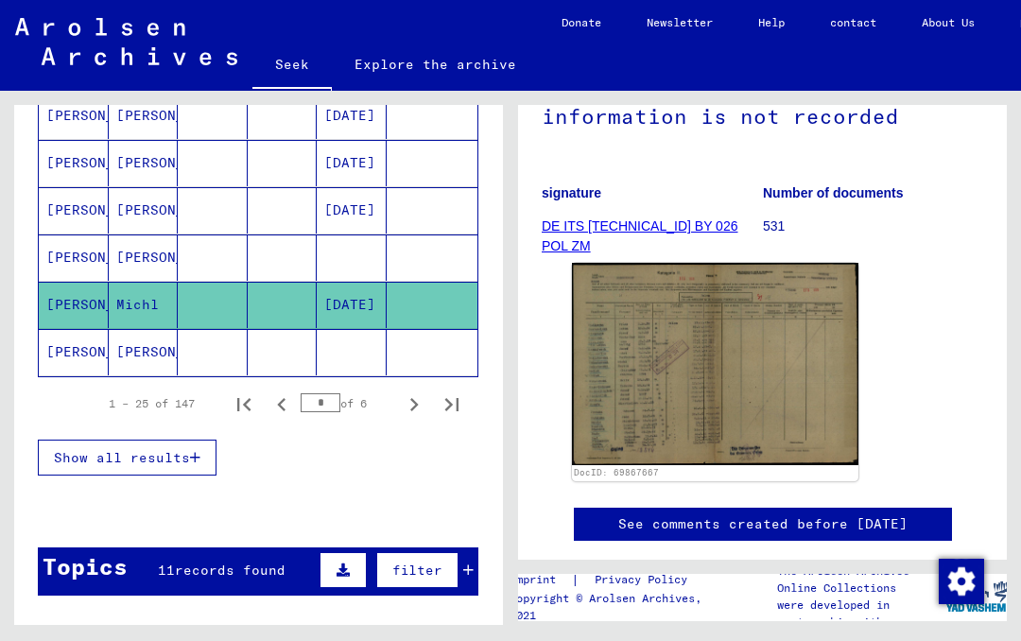
click at [286, 408] on icon "Previous page" at bounding box center [281, 404] width 26 height 26
type input "*"
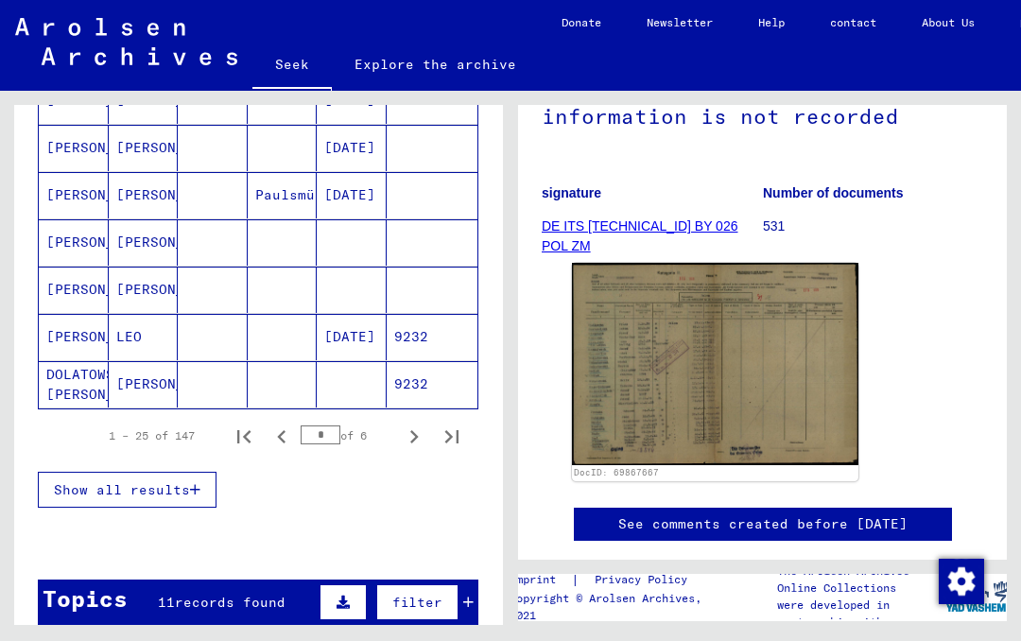
scroll to position [1160, 0]
